Goal: Check status: Check status

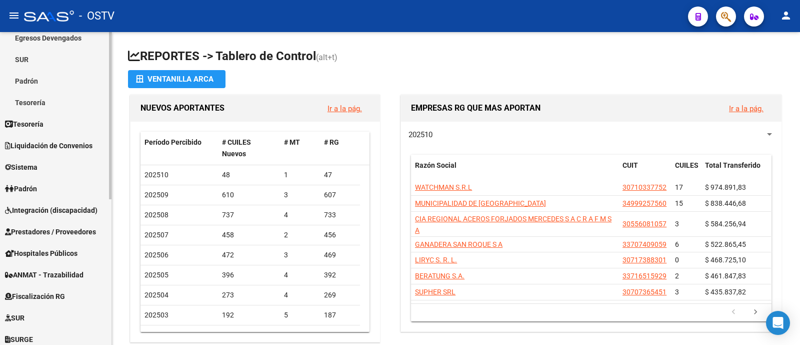
scroll to position [139, 0]
click at [75, 226] on span "Prestadores / Proveedores" at bounding box center [50, 231] width 91 height 11
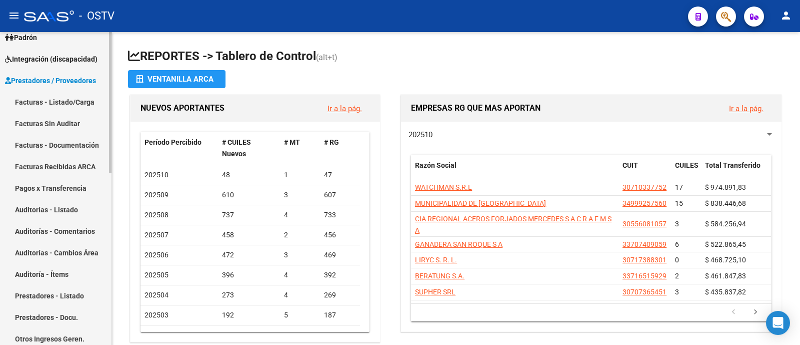
click at [79, 97] on link "Facturas - Listado/Carga" at bounding box center [56, 102] width 112 height 22
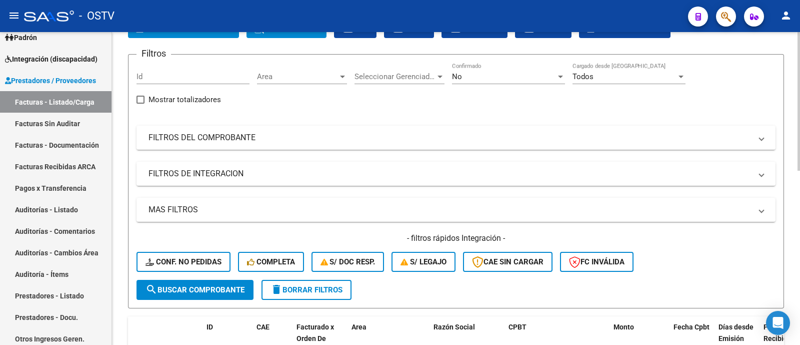
scroll to position [62, 0]
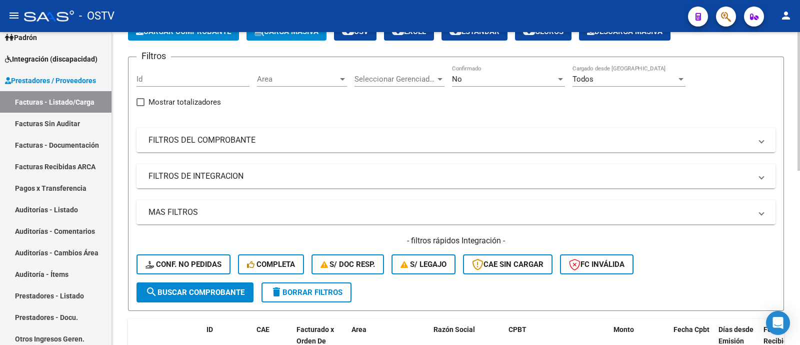
click at [310, 81] on span "Area" at bounding box center [297, 79] width 81 height 9
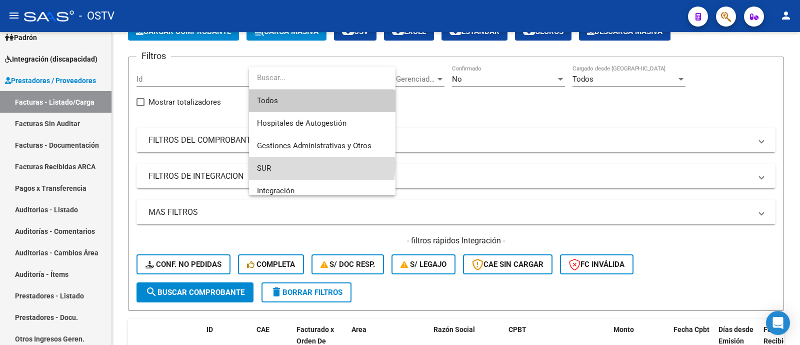
click at [316, 164] on span "SUR" at bounding box center [322, 168] width 131 height 23
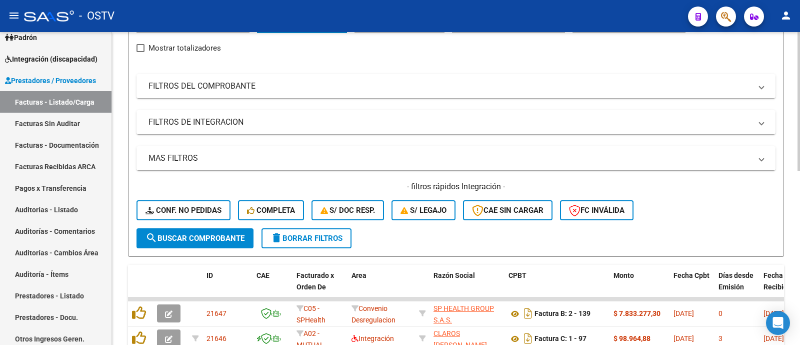
scroll to position [125, 0]
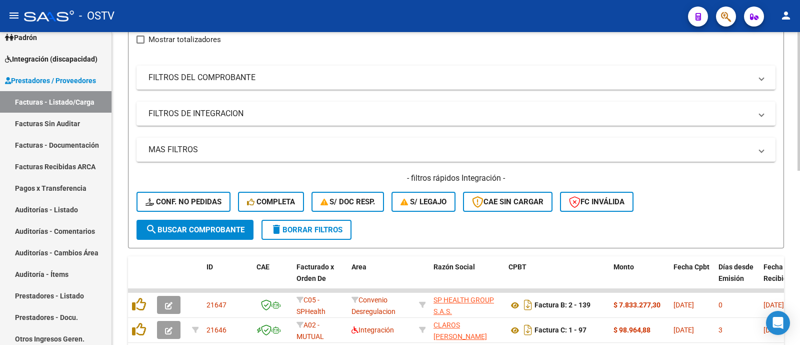
click at [239, 225] on span "search Buscar Comprobante" at bounding box center [195, 229] width 99 height 9
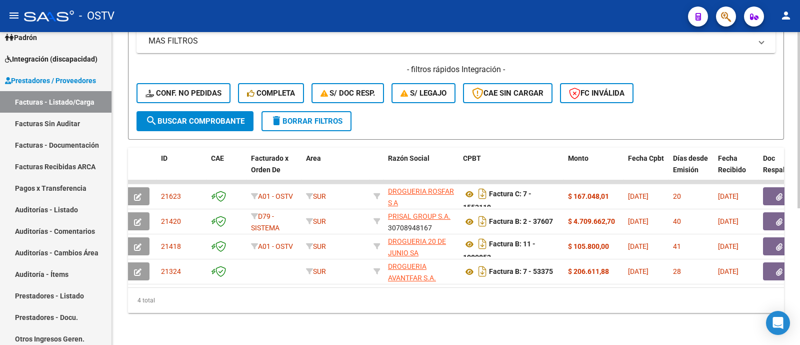
scroll to position [0, 0]
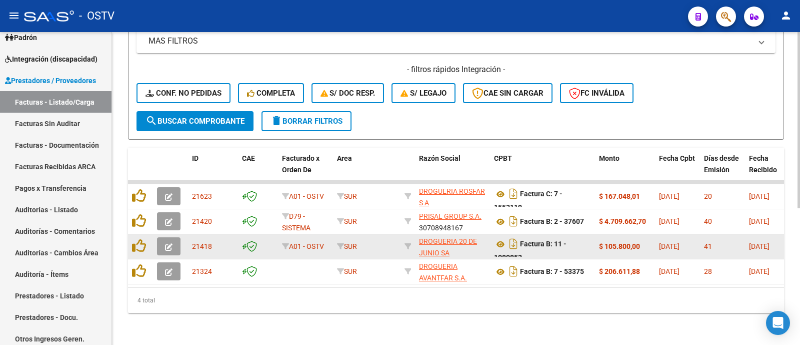
click at [172, 243] on icon "button" at bounding box center [169, 247] width 8 height 8
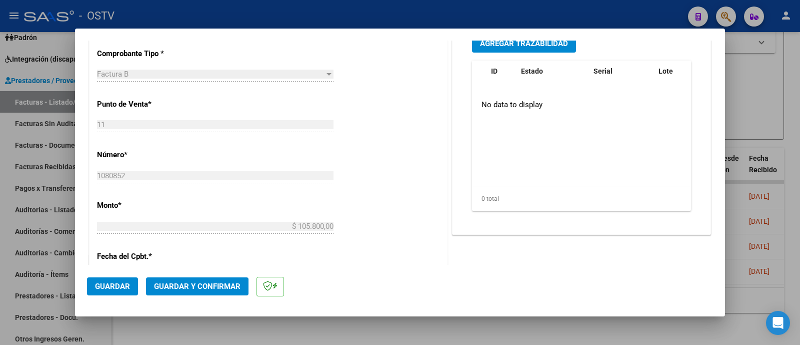
scroll to position [437, 0]
